Goal: Task Accomplishment & Management: Use online tool/utility

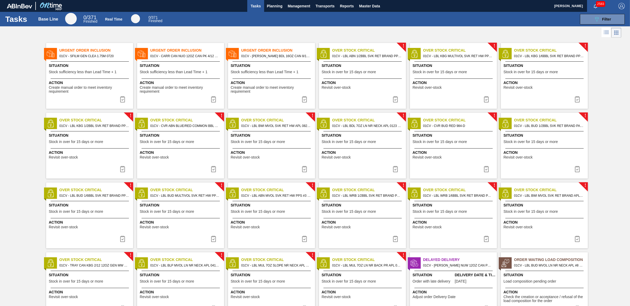
click at [89, 77] on div "Urgent Order Inclusion 01CV - SFILM GEN CLEA 1.75M 0720 Situation Stock suffici…" at bounding box center [89, 76] width 87 height 66
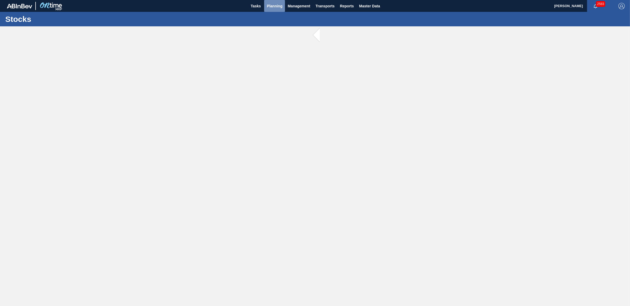
click at [271, 8] on span "Planning" at bounding box center [275, 6] width 16 height 6
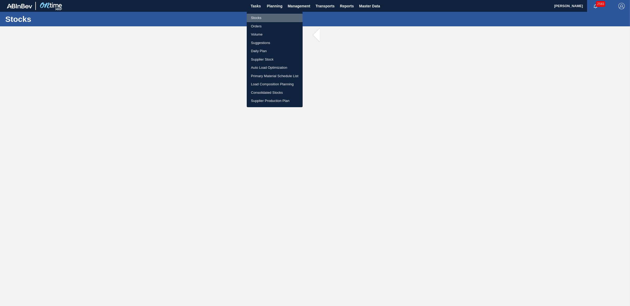
click at [264, 17] on li "Stocks" at bounding box center [275, 18] width 56 height 8
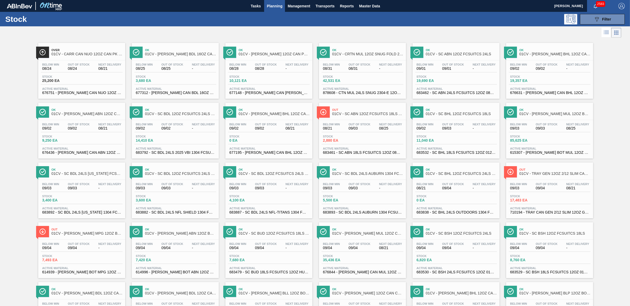
click at [459, 22] on div "089F7B8B-B2A5-4AFE-B5C0-19BA573D28AC Filter" at bounding box center [357, 19] width 541 height 11
click at [613, 19] on button "089F7B8B-B2A5-4AFE-B5C0-19BA573D28AC Filter" at bounding box center [602, 19] width 45 height 11
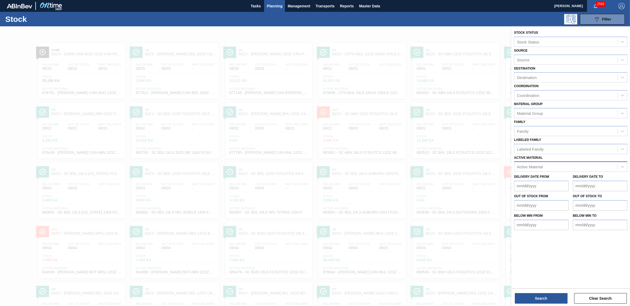
click at [558, 166] on div "Active Material" at bounding box center [565, 167] width 103 height 8
type Material "390373"
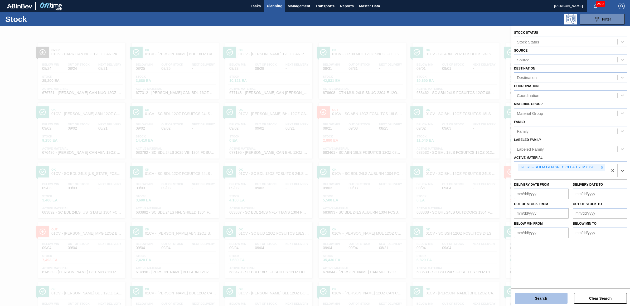
click at [546, 302] on button "Search" at bounding box center [541, 298] width 53 height 11
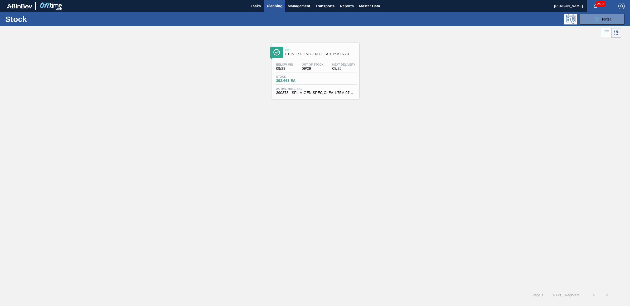
click at [326, 57] on div "Ok 01CV - SFILM GEN CLEA 1.75M 0720" at bounding box center [320, 52] width 71 height 12
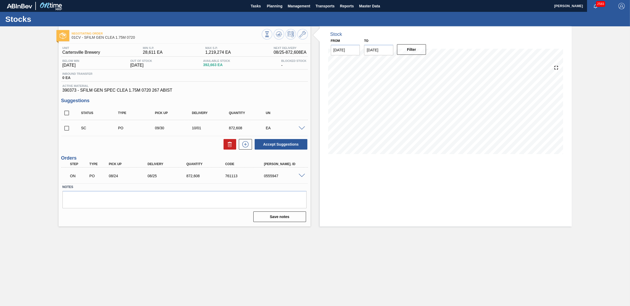
click at [66, 130] on input "checkbox" at bounding box center [66, 128] width 11 height 11
click at [287, 144] on button "Accept Suggestions" at bounding box center [281, 144] width 53 height 11
checkbox input "false"
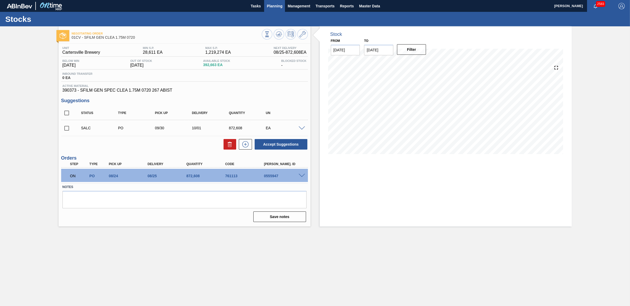
click at [283, 6] on button "Planning" at bounding box center [274, 6] width 21 height 12
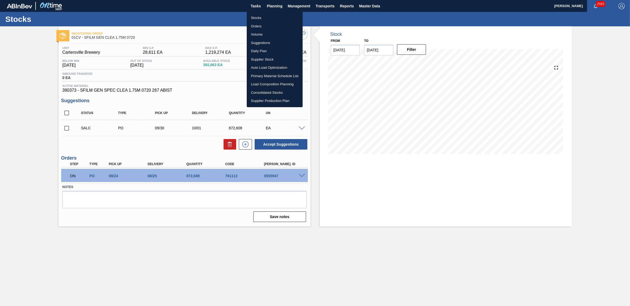
click at [281, 83] on li "Load Composition Planning" at bounding box center [275, 84] width 56 height 8
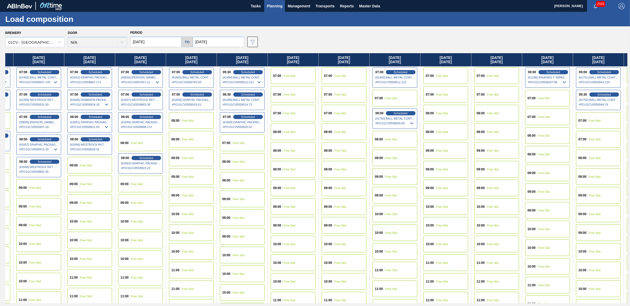
drag, startPoint x: 567, startPoint y: 61, endPoint x: 194, endPoint y: 77, distance: 373.0
click at [194, 77] on div "[DATE] 08:00 Scheduled [41239] WESTROCK RKT COMPANY CORRUGATE - 0008365594 # PO…" at bounding box center [316, 178] width 622 height 250
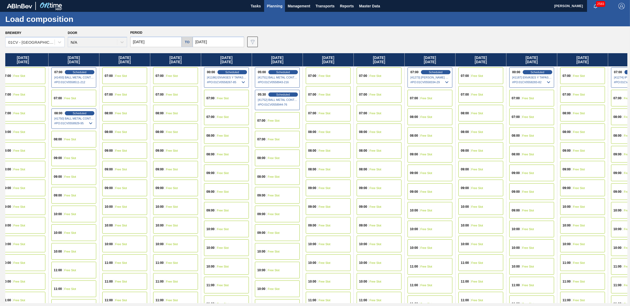
scroll to position [0, 704]
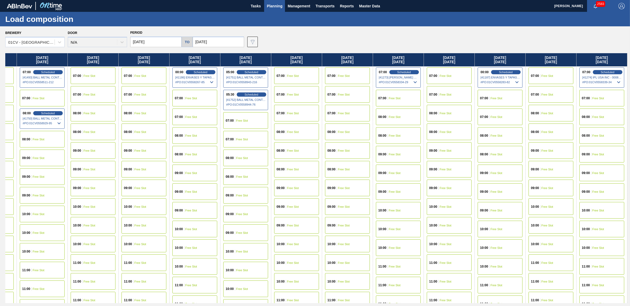
drag, startPoint x: 537, startPoint y: 61, endPoint x: 199, endPoint y: 56, distance: 338.2
click at [175, 64] on div "[DATE] 08:00 Scheduled [41239] WESTROCK RKT COMPANY CORRUGATE - 0008365594 # PO…" at bounding box center [316, 178] width 622 height 250
click at [223, 44] on input "[DATE]" at bounding box center [218, 42] width 51 height 11
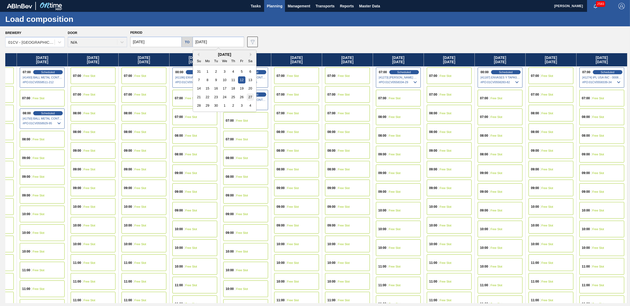
click at [250, 98] on div "27" at bounding box center [250, 97] width 7 height 7
type input "[DATE]"
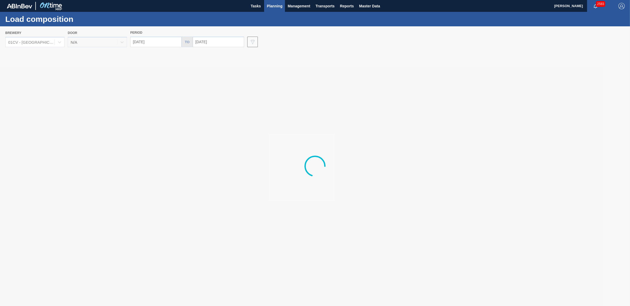
click at [0, 0] on html "Tasks Planning Management Transports Reports Master Data [PERSON_NAME] 2583 Mar…" at bounding box center [315, 0] width 630 height 0
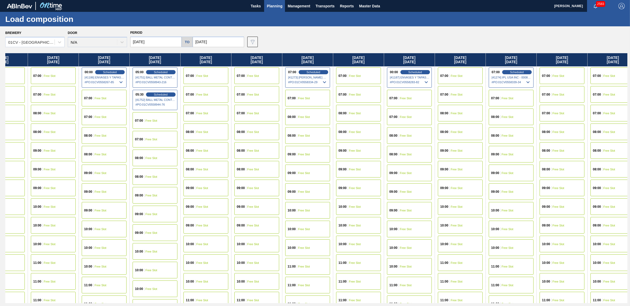
drag, startPoint x: 536, startPoint y: 57, endPoint x: -266, endPoint y: 76, distance: 801.4
click at [0, 0] on html "Tasks Planning Management Transports Reports Master Data [PERSON_NAME] 2583 Mar…" at bounding box center [315, 0] width 630 height 0
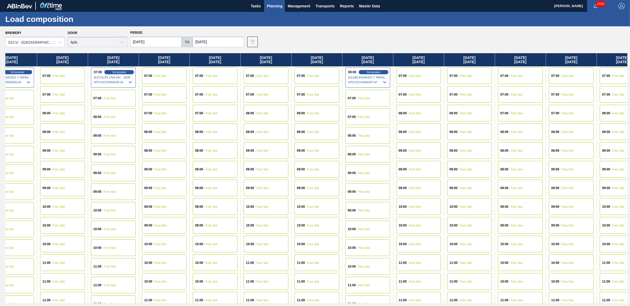
scroll to position [0, 1199]
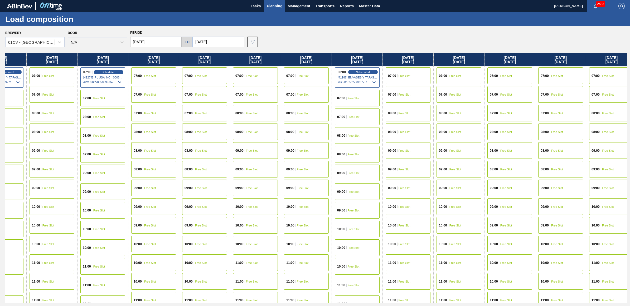
drag, startPoint x: 548, startPoint y: 58, endPoint x: 130, endPoint y: 60, distance: 417.7
click at [130, 60] on div "[DATE] 08:00 Scheduled [41239] WESTROCK RKT COMPANY CORRUGATE - 0008365594 # PO…" at bounding box center [316, 178] width 622 height 250
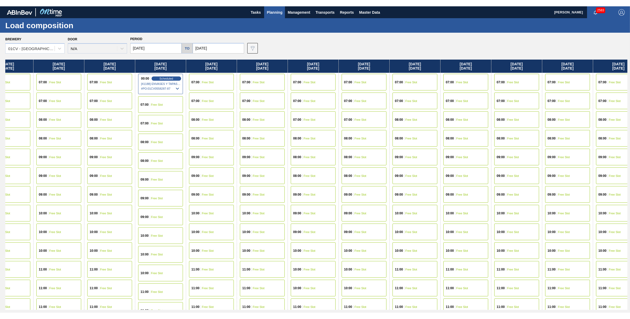
scroll to position [0, 1468]
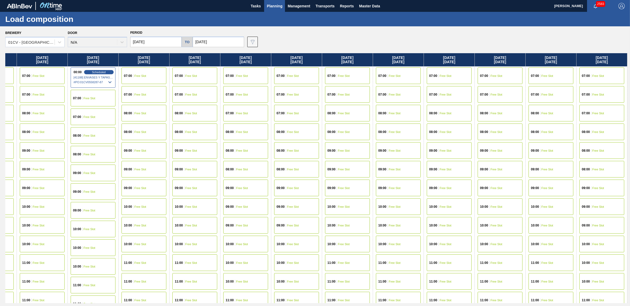
drag, startPoint x: 575, startPoint y: 63, endPoint x: 206, endPoint y: 59, distance: 369.0
click at [206, 59] on div "[DATE] 08:00 Scheduled [41239] WESTROCK RKT COMPANY CORRUGATE - 0008365594 # PO…" at bounding box center [316, 178] width 622 height 250
click at [499, 74] on span "Free Slot" at bounding box center [496, 75] width 12 height 3
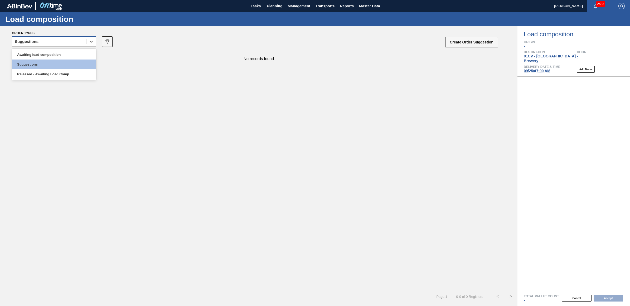
click at [30, 40] on div "Suggestions" at bounding box center [27, 42] width 24 height 4
click at [32, 52] on div "Awaiting load composition" at bounding box center [54, 55] width 84 height 10
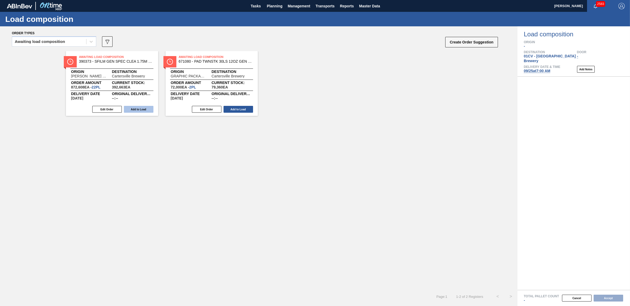
click at [149, 108] on button "Add to Load" at bounding box center [139, 109] width 30 height 7
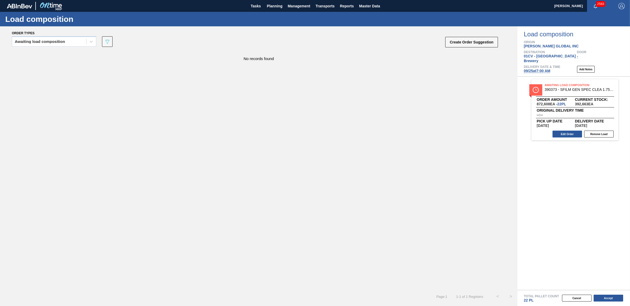
click at [535, 69] on span "[DATE] 7:00 AM" at bounding box center [537, 71] width 27 height 4
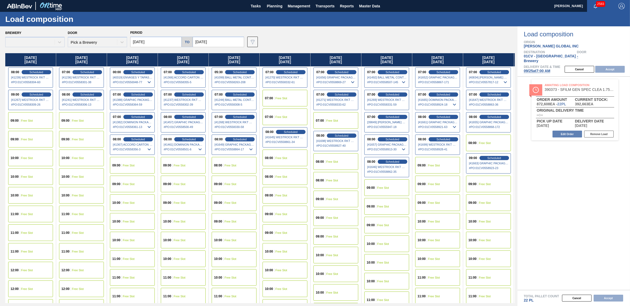
type input "[DATE]"
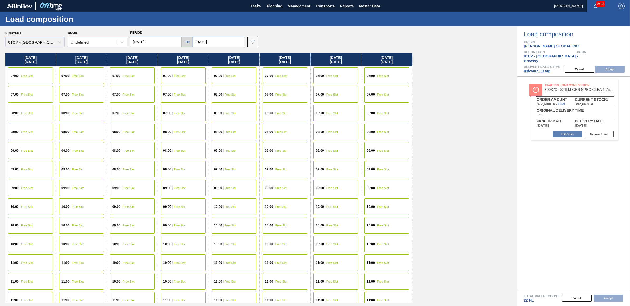
click at [142, 49] on div "Brewery 01CV - [GEOGRAPHIC_DATA] Brewery Door Undefined Period [DATE] to [DATE]…" at bounding box center [258, 166] width 517 height 280
click at [142, 43] on input "[DATE]" at bounding box center [155, 42] width 51 height 11
click at [160, 98] on div "24" at bounding box center [161, 97] width 7 height 7
type input "[DATE]"
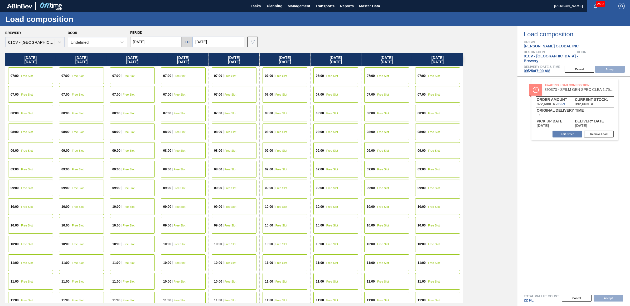
click at [40, 73] on div "07:00 Free Slot" at bounding box center [30, 75] width 45 height 17
click at [611, 66] on button "Accept" at bounding box center [610, 69] width 30 height 7
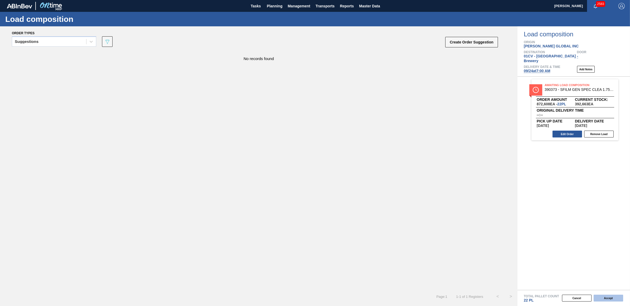
click at [611, 298] on button "Accept" at bounding box center [609, 298] width 30 height 7
